Goal: Find specific page/section: Find specific page/section

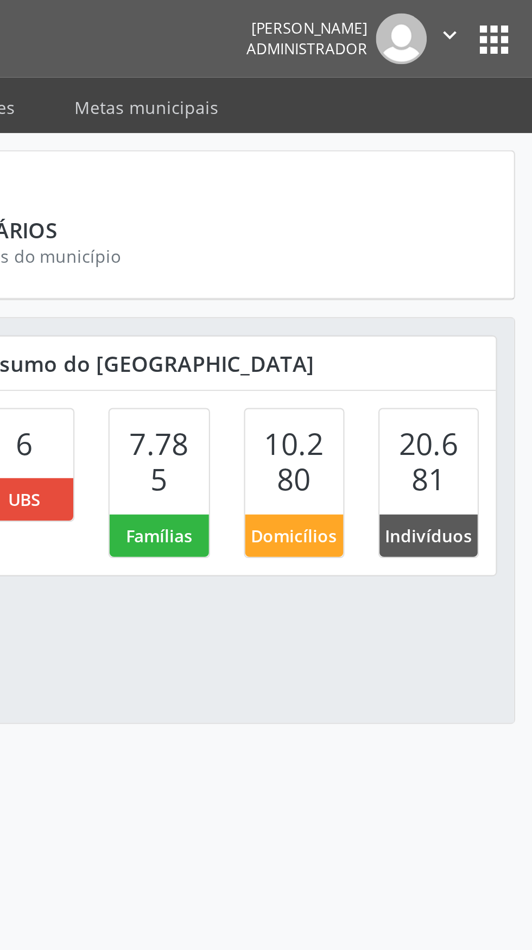
click at [518, 21] on button "apps" at bounding box center [515, 17] width 19 height 19
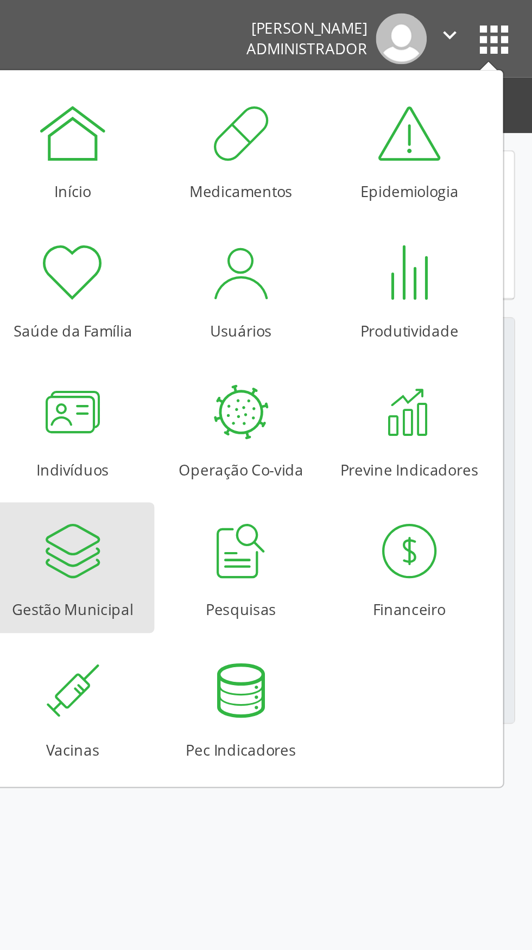
click at [332, 259] on div at bounding box center [326, 247] width 33 height 33
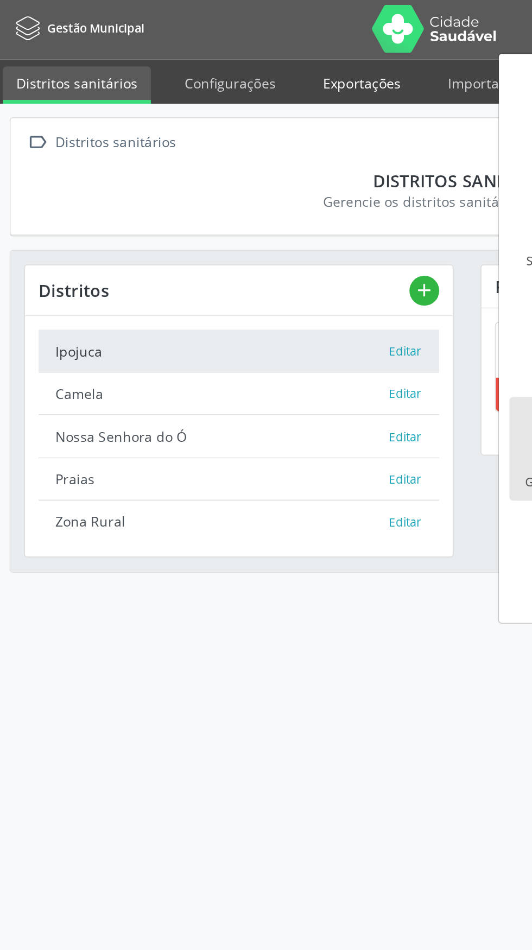
click at [196, 48] on link "Exportações" at bounding box center [206, 48] width 59 height 19
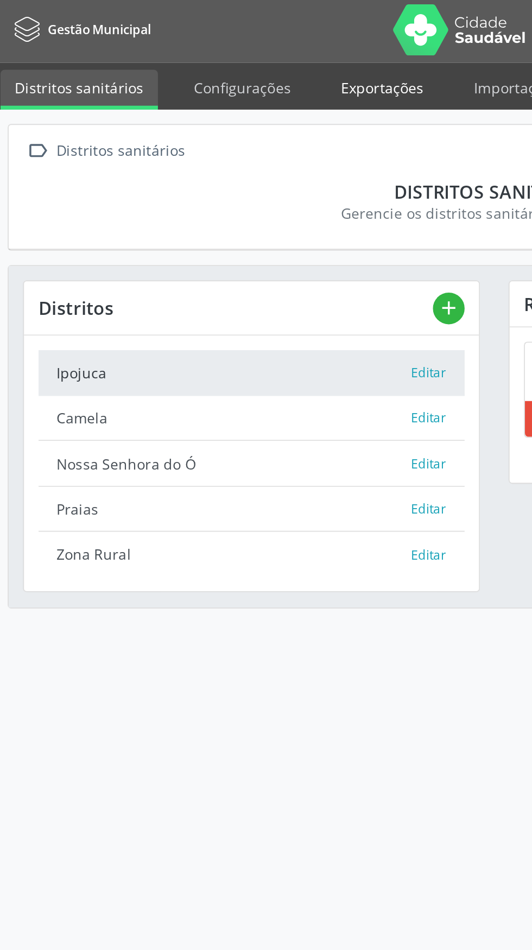
click at [191, 45] on link "Exportações" at bounding box center [206, 48] width 59 height 19
